Goal: Information Seeking & Learning: Check status

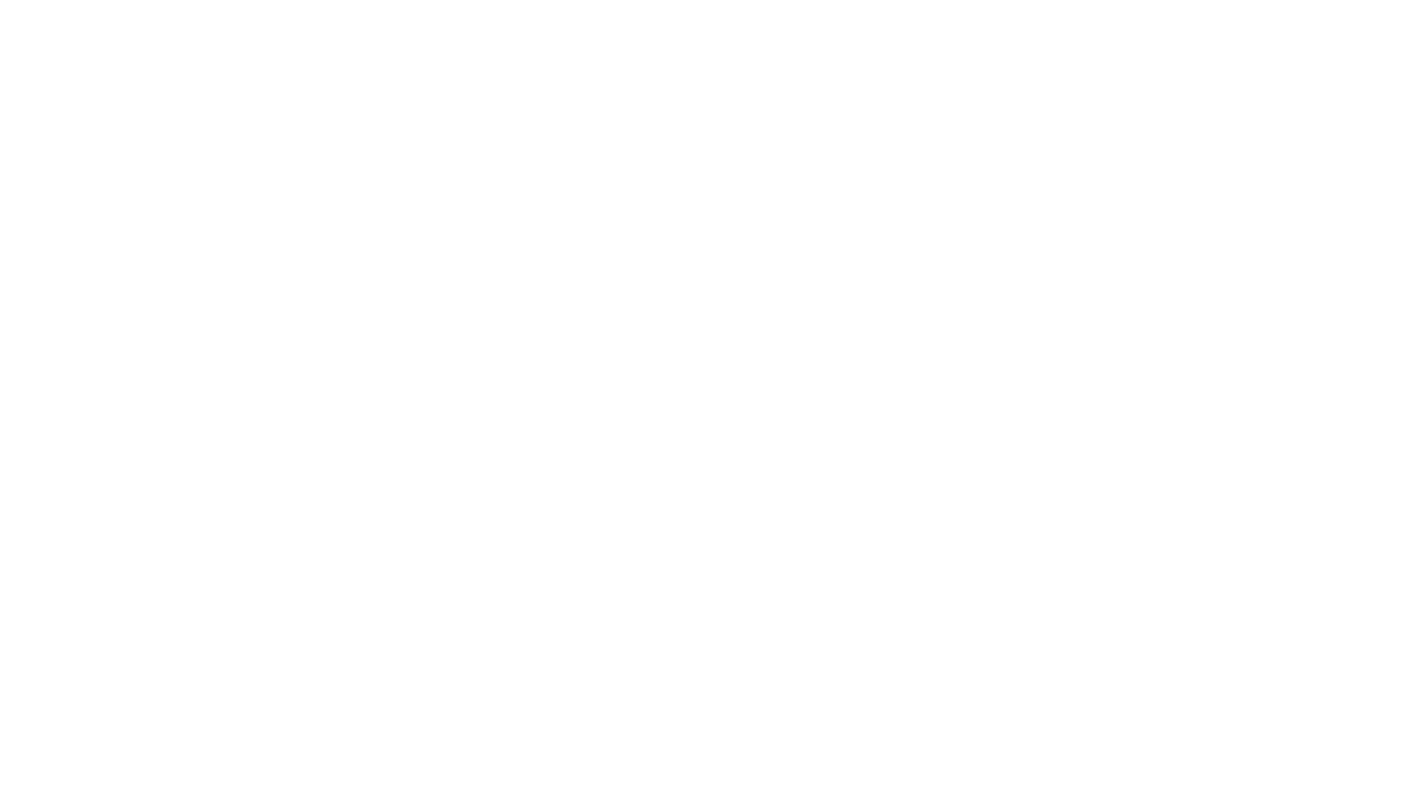
click at [728, 8] on html at bounding box center [710, 4] width 1420 height 8
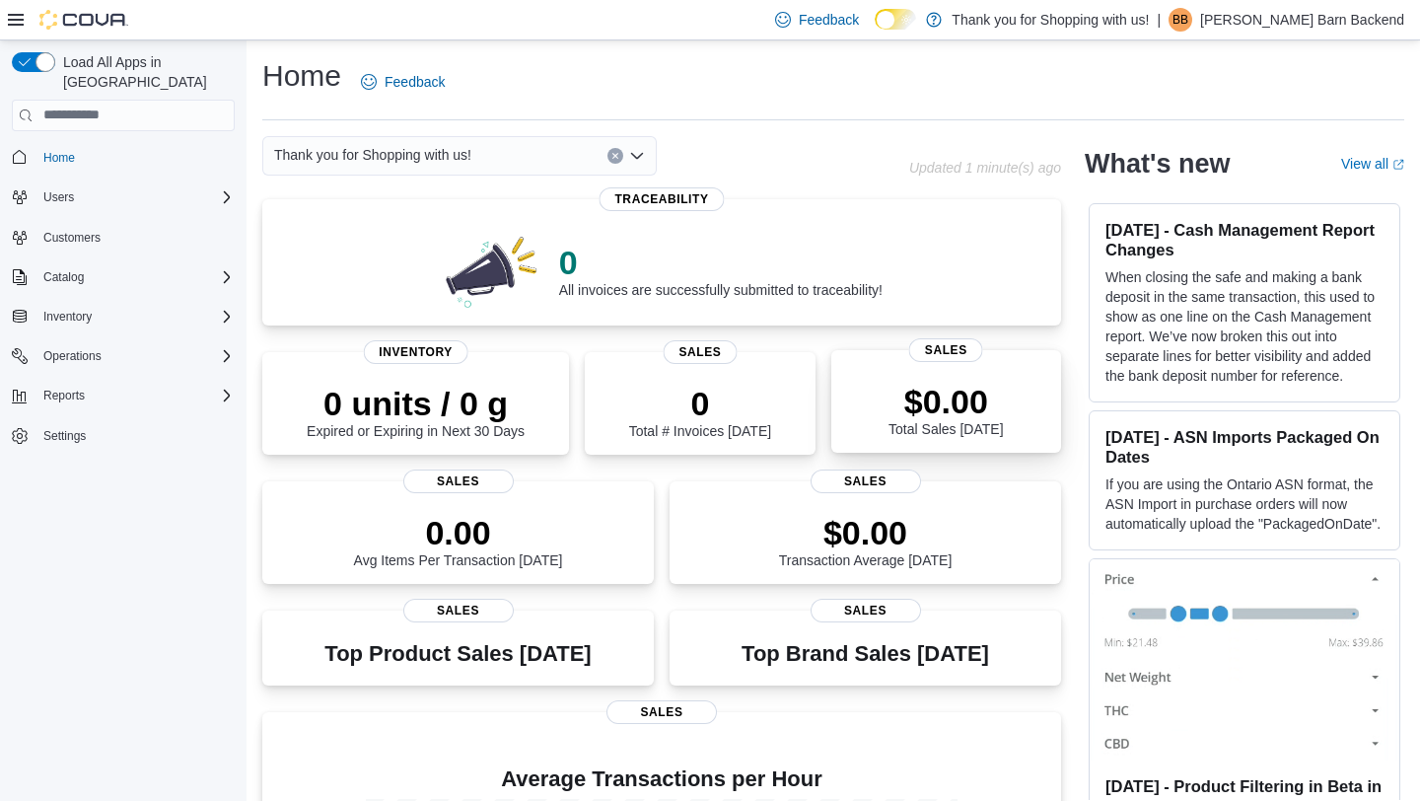
click at [916, 377] on div "$0.00 Total Sales Today" at bounding box center [946, 405] width 198 height 63
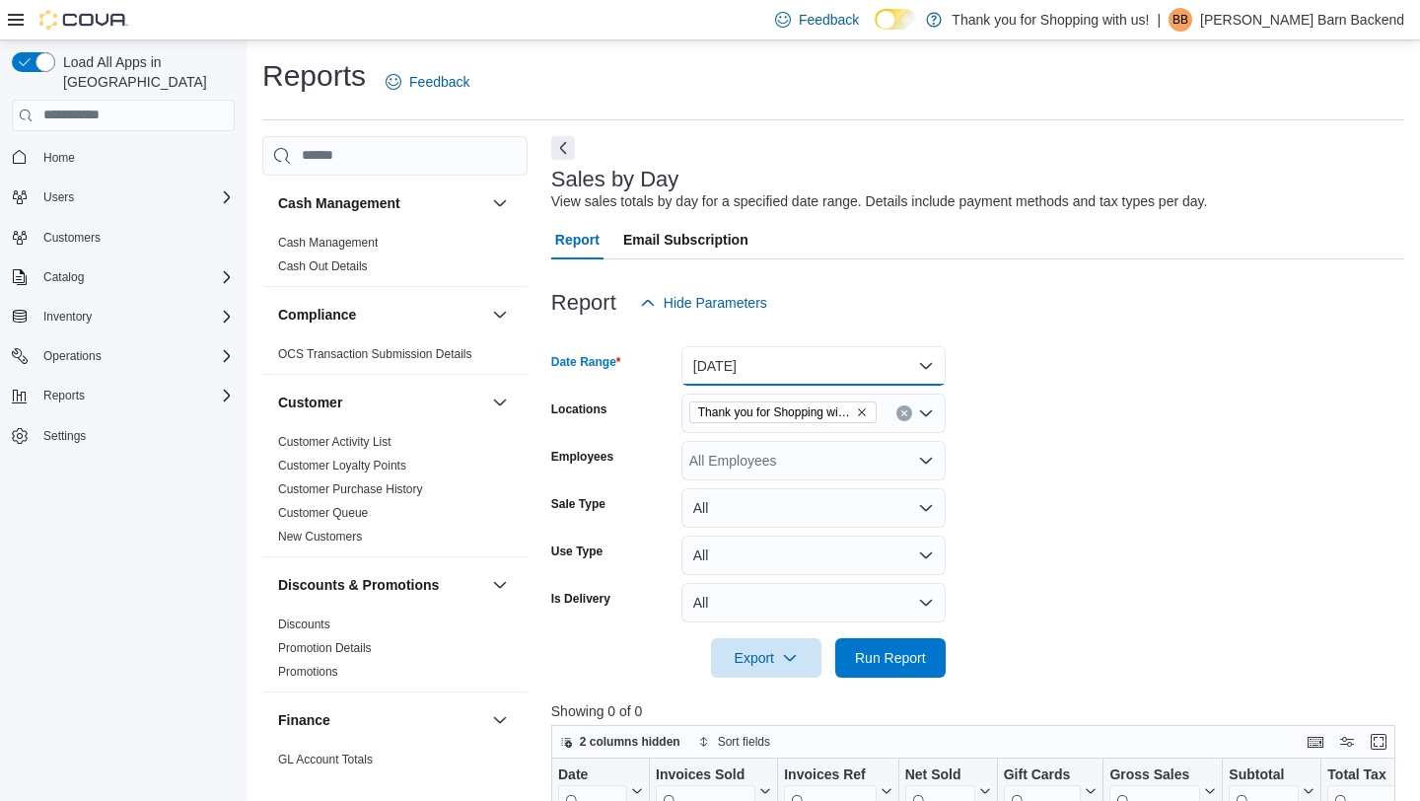
click at [873, 360] on button "[DATE]" at bounding box center [814, 365] width 264 height 39
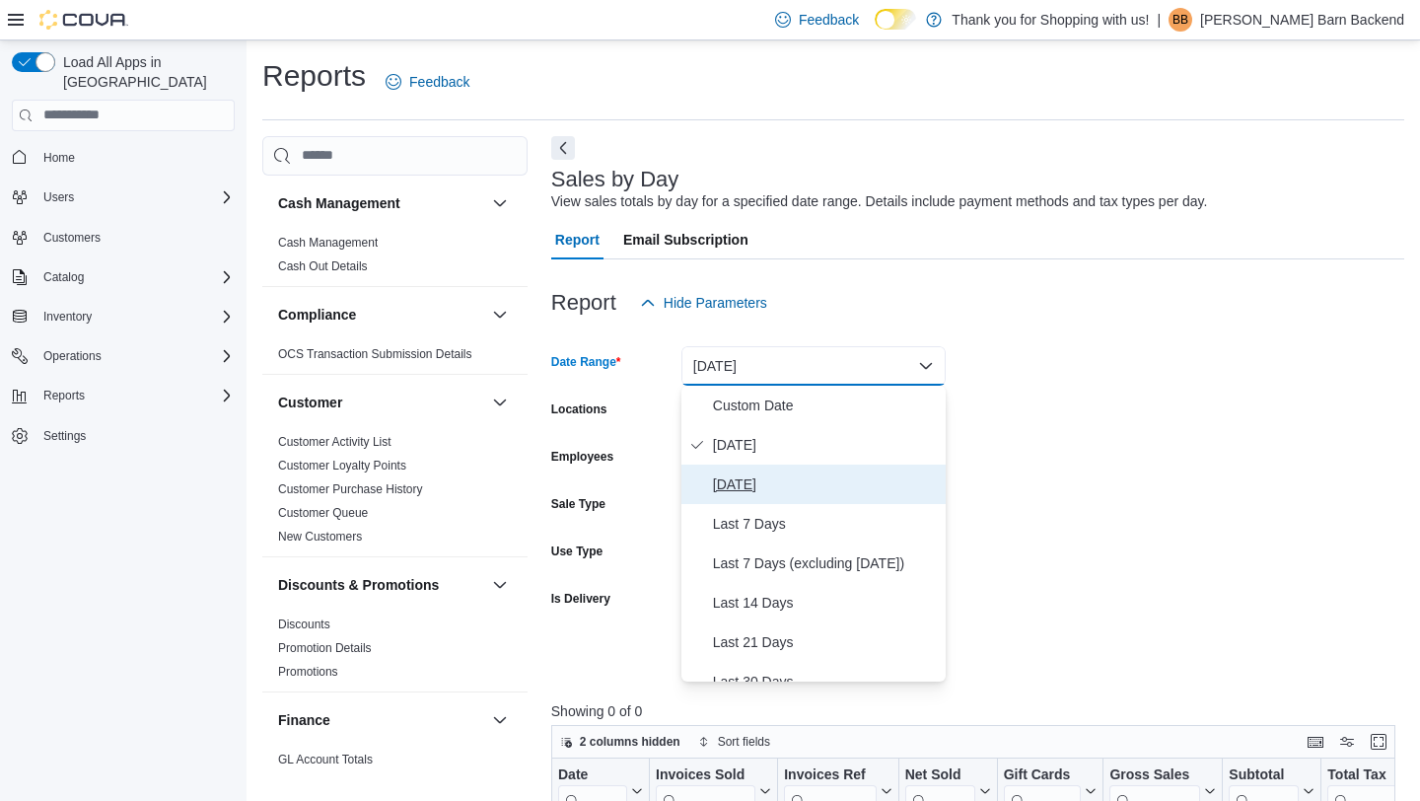
click at [779, 500] on button "[DATE]" at bounding box center [814, 484] width 264 height 39
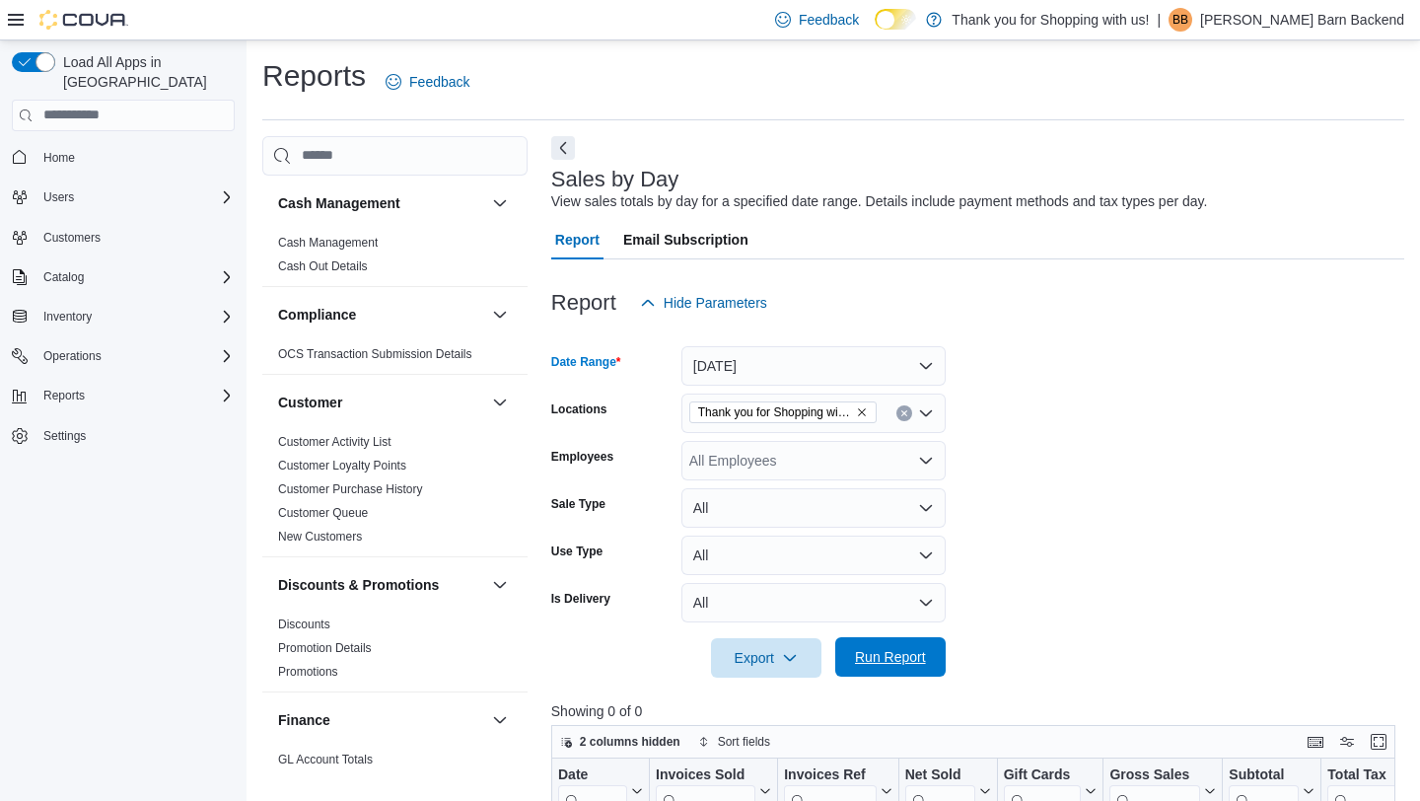
click at [871, 662] on span "Run Report" at bounding box center [890, 657] width 71 height 20
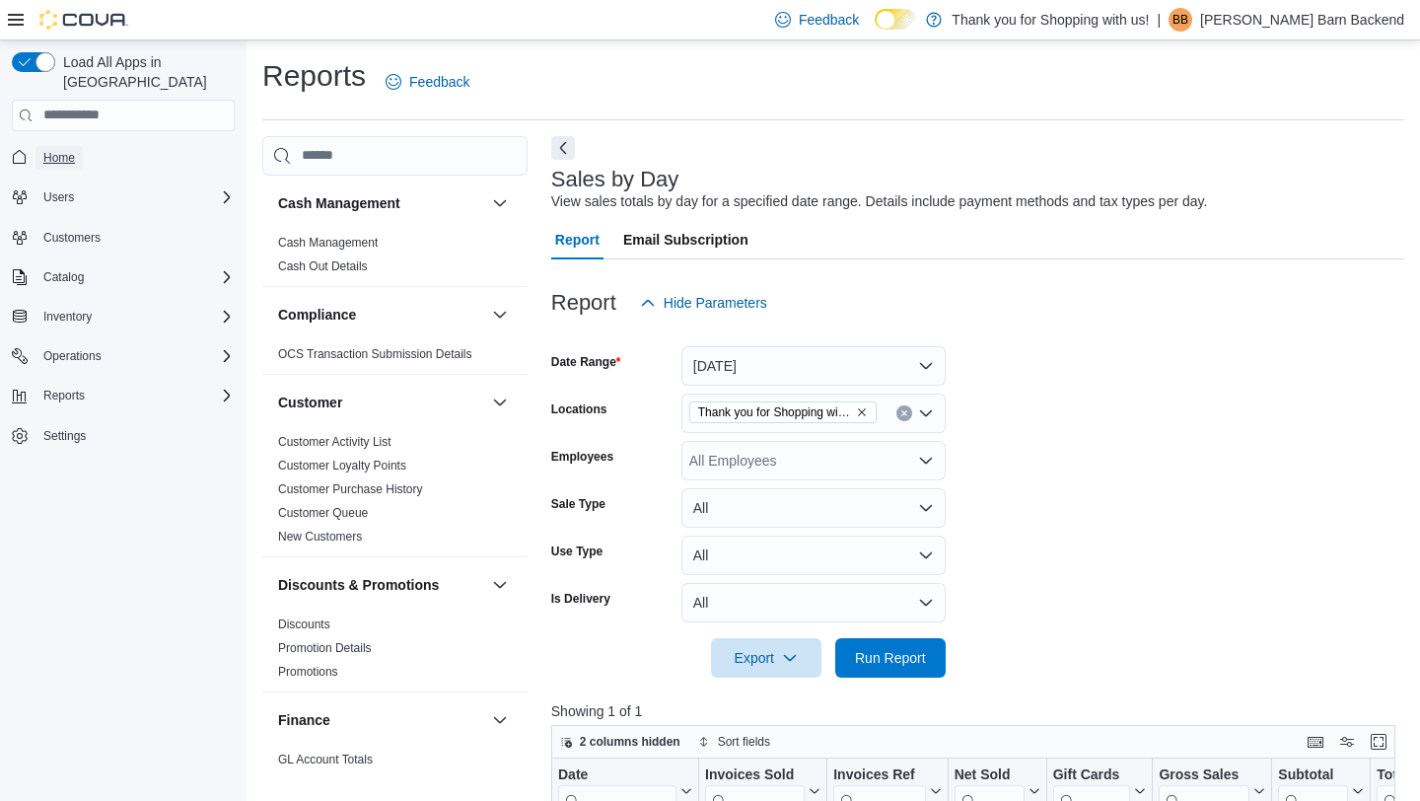
click at [58, 150] on span "Home" at bounding box center [59, 158] width 32 height 16
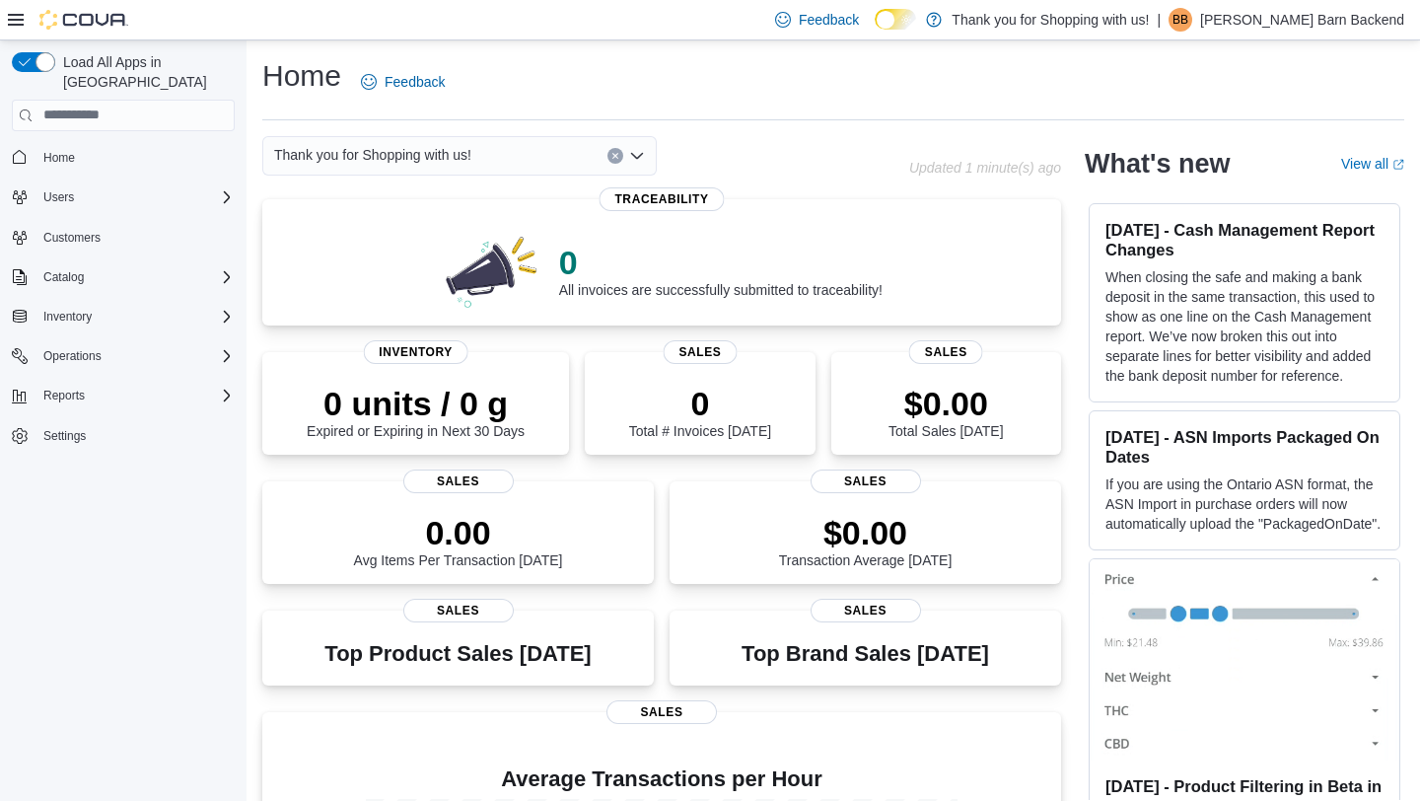
click at [1282, 27] on p "Budd Barn Backend" at bounding box center [1302, 20] width 204 height 24
click at [1266, 190] on span "Sign Out" at bounding box center [1277, 190] width 53 height 20
